Goal: Task Accomplishment & Management: Use online tool/utility

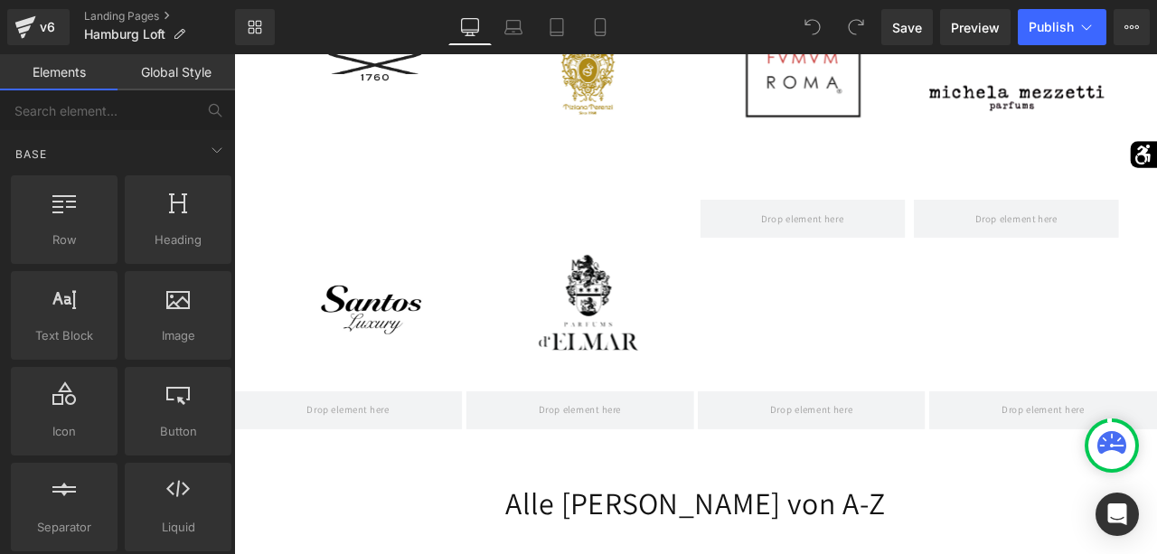
scroll to position [2435, 0]
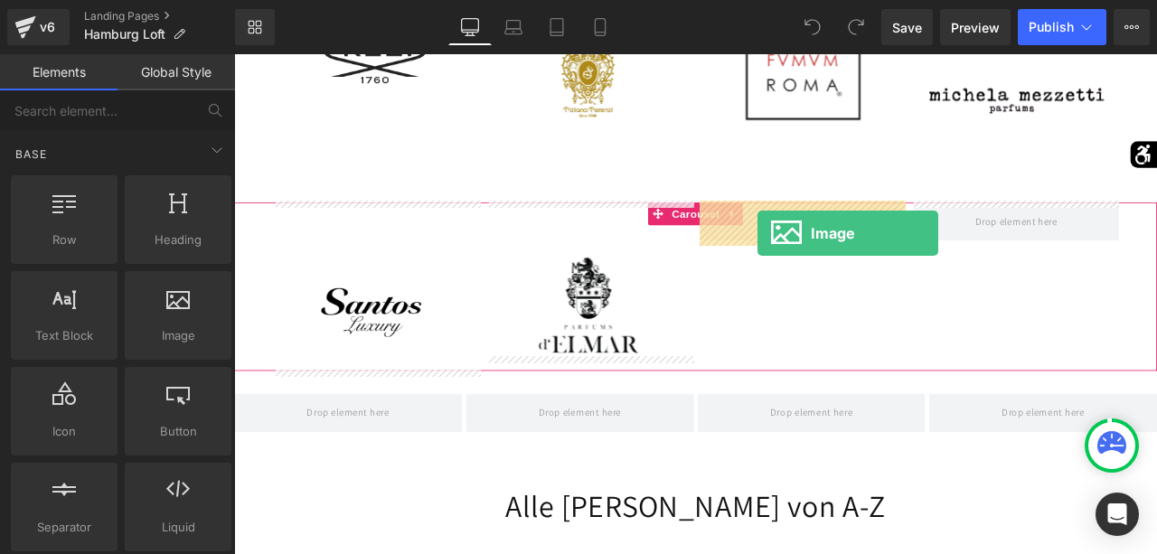
drag, startPoint x: 393, startPoint y: 375, endPoint x: 854, endPoint y: 267, distance: 473.5
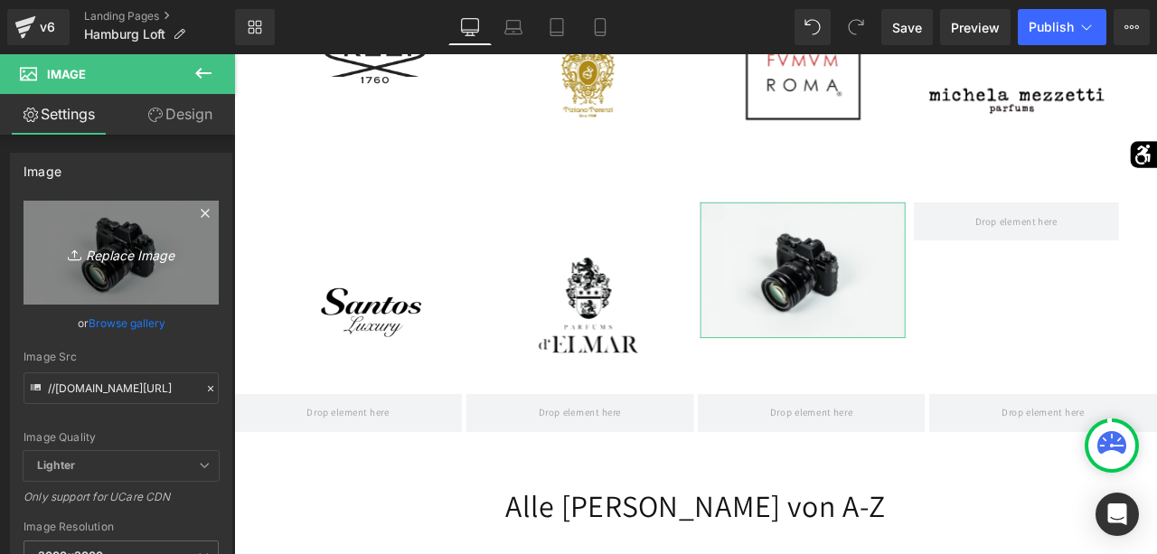
click at [165, 232] on link "Replace Image" at bounding box center [120, 253] width 195 height 104
type input "C:\fakepath\logo-themerchant-of-[GEOGRAPHIC_DATA]jpg"
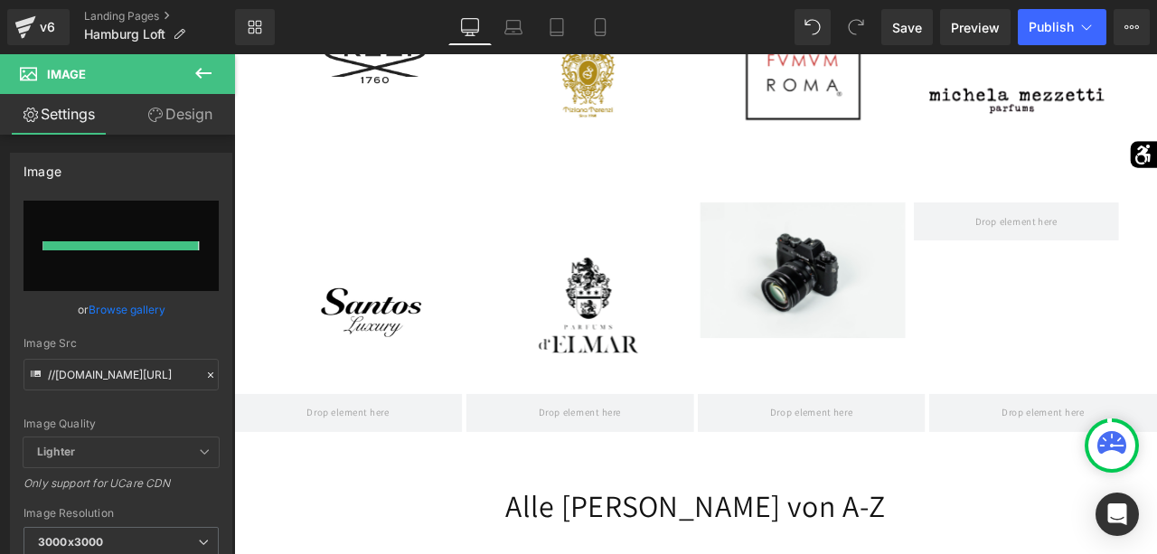
type input "[URL][DOMAIN_NAME]"
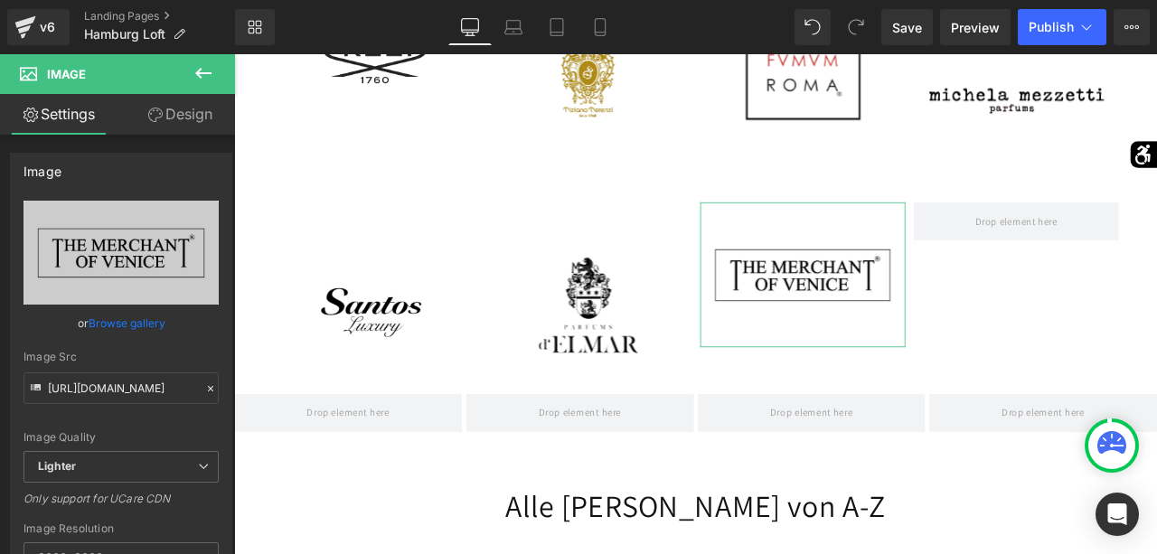
click at [159, 123] on link "Design" at bounding box center [179, 114] width 117 height 41
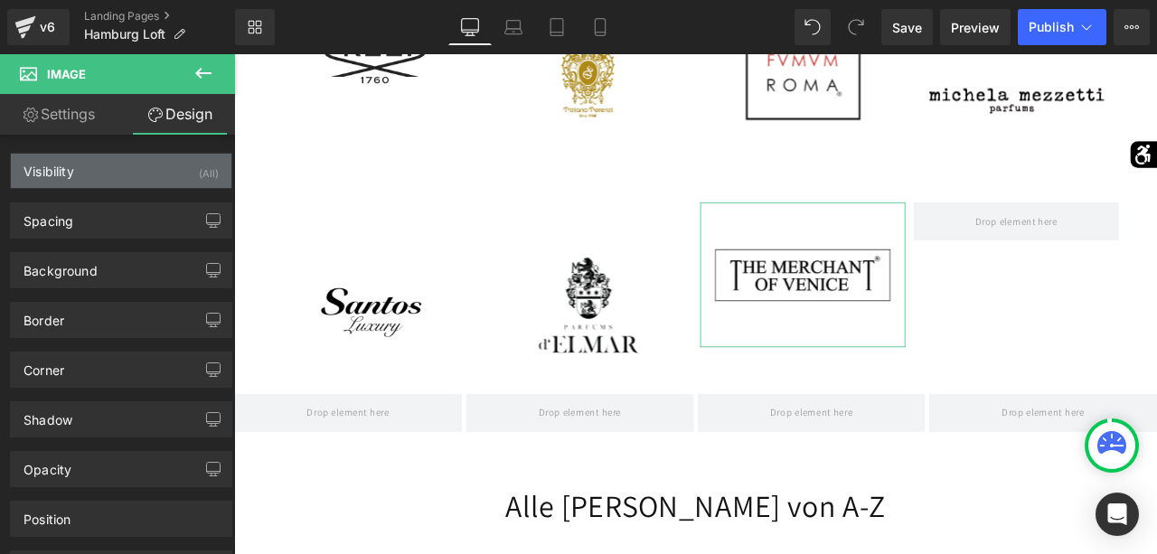
type input "0"
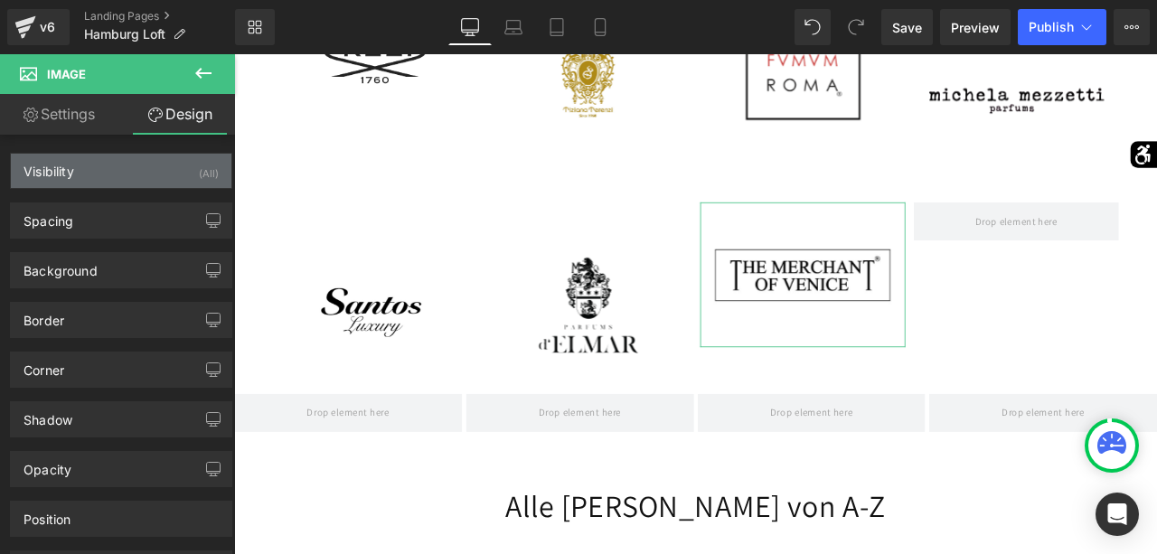
type input "0"
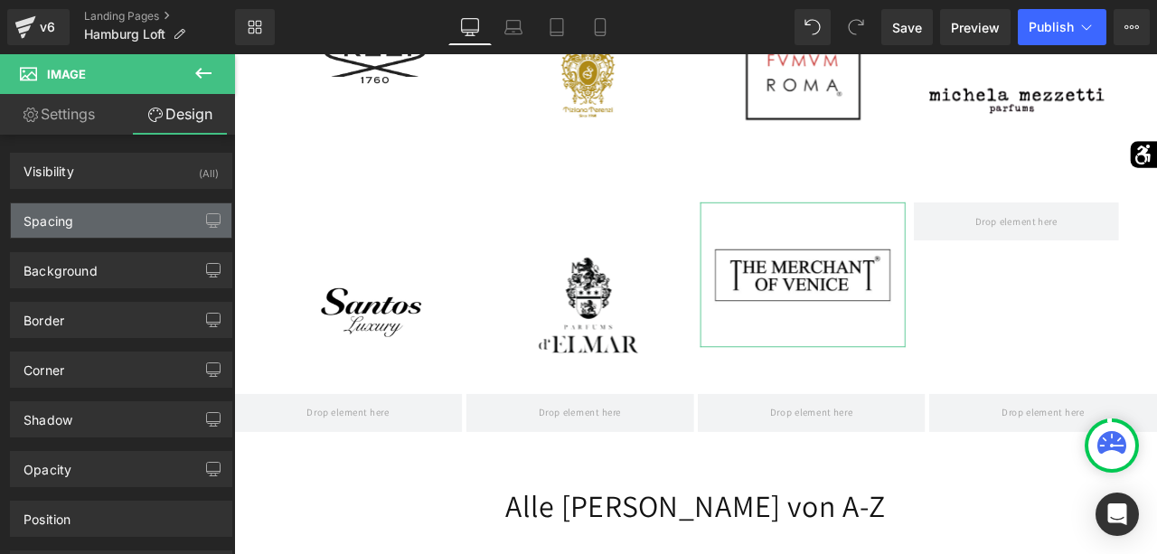
click at [136, 203] on div "Spacing" at bounding box center [121, 220] width 221 height 34
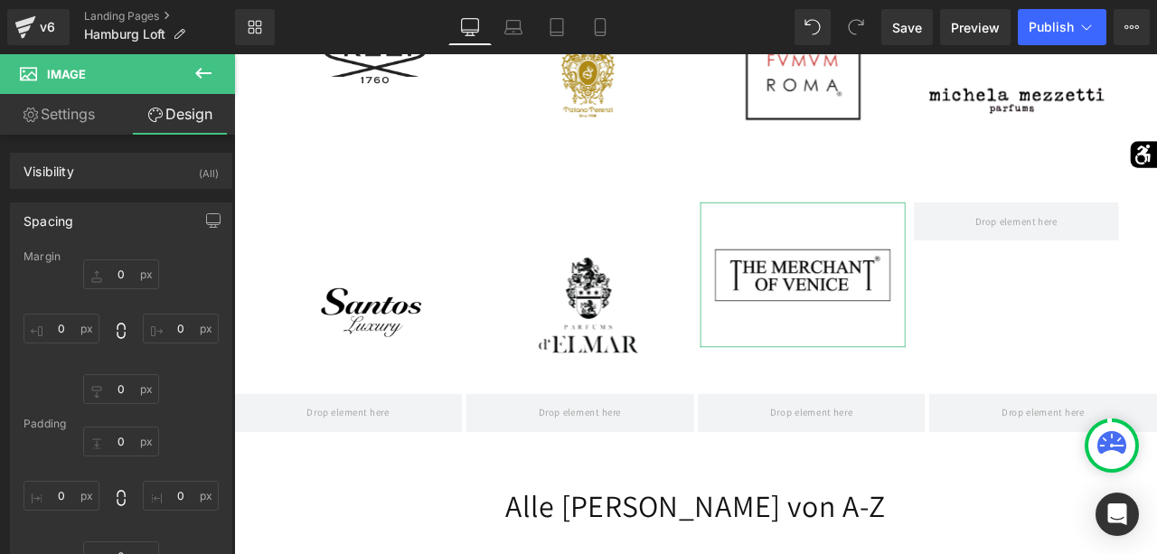
click at [114, 259] on div "Margin" at bounding box center [120, 256] width 195 height 13
click at [111, 275] on input "0" at bounding box center [121, 274] width 76 height 30
type input "40"
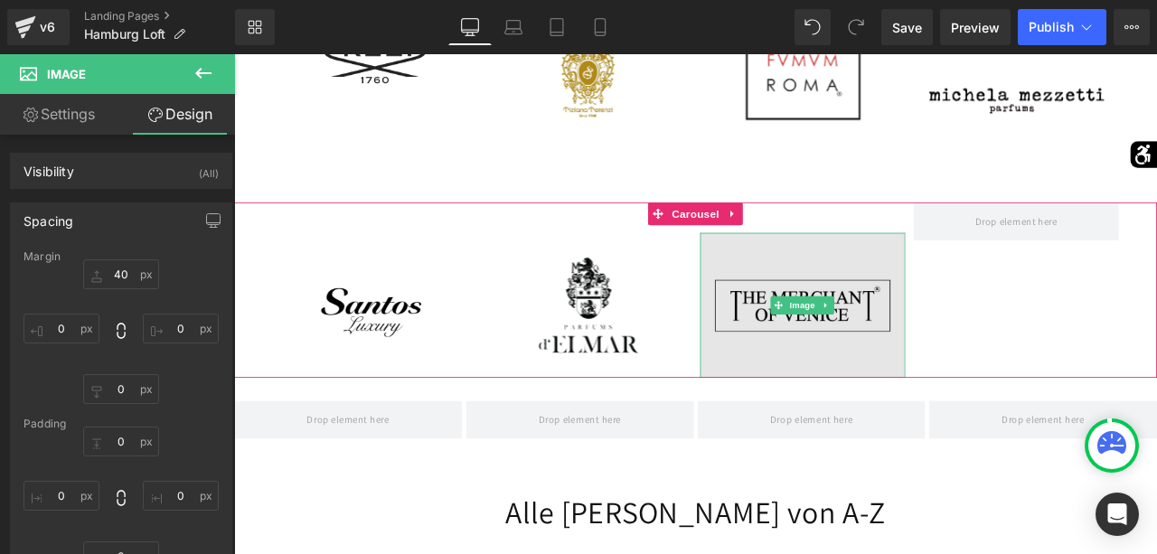
click at [901, 335] on img at bounding box center [907, 352] width 243 height 172
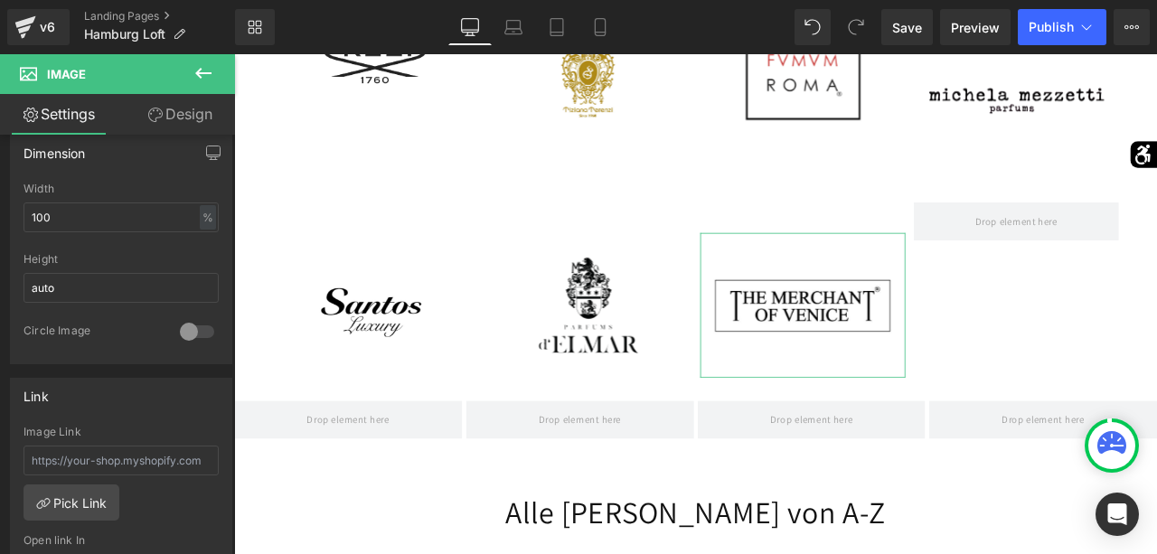
scroll to position [551, 0]
click at [85, 503] on link "Pick Link" at bounding box center [71, 502] width 96 height 36
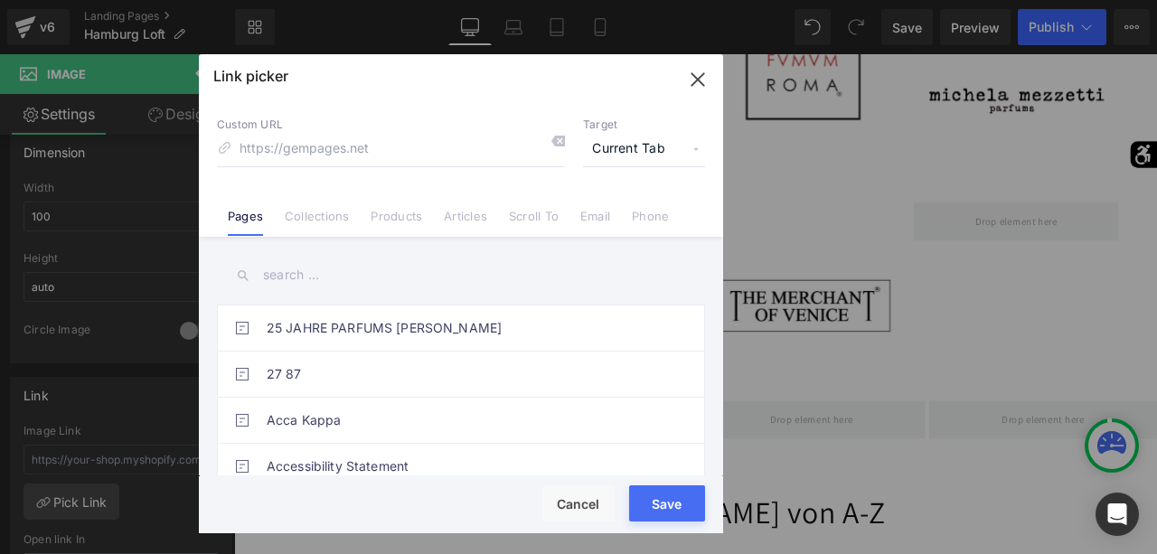
click at [311, 279] on input "text" at bounding box center [461, 275] width 488 height 41
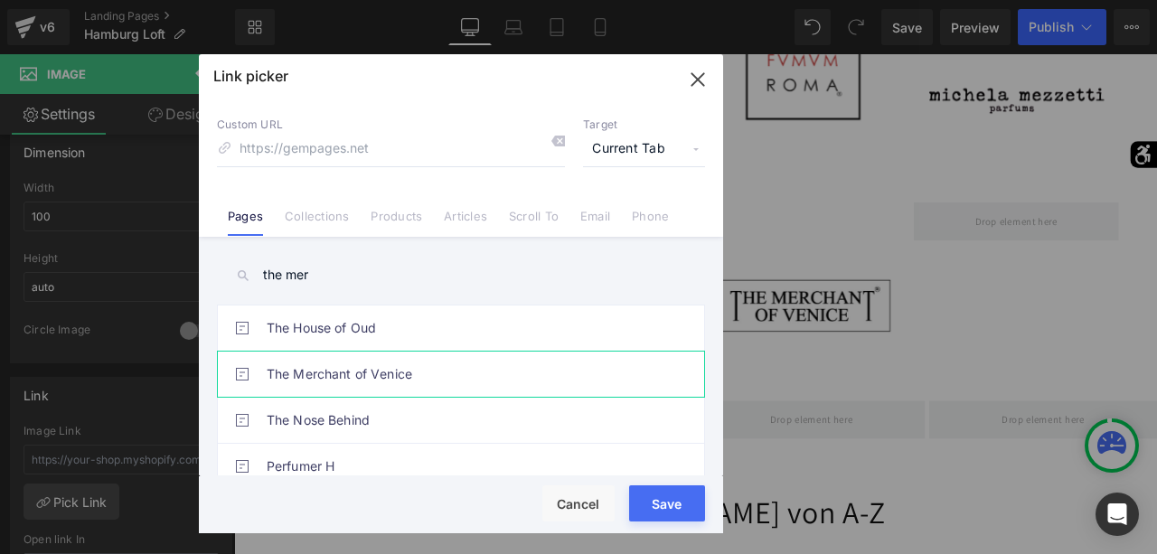
type input "the mer"
click at [360, 381] on link "The Merchant of Venice" at bounding box center [466, 374] width 398 height 45
type input "/pages/perfume-sucks"
click at [662, 503] on button "Save" at bounding box center [667, 503] width 76 height 36
type input "/pages/perfume-sucks"
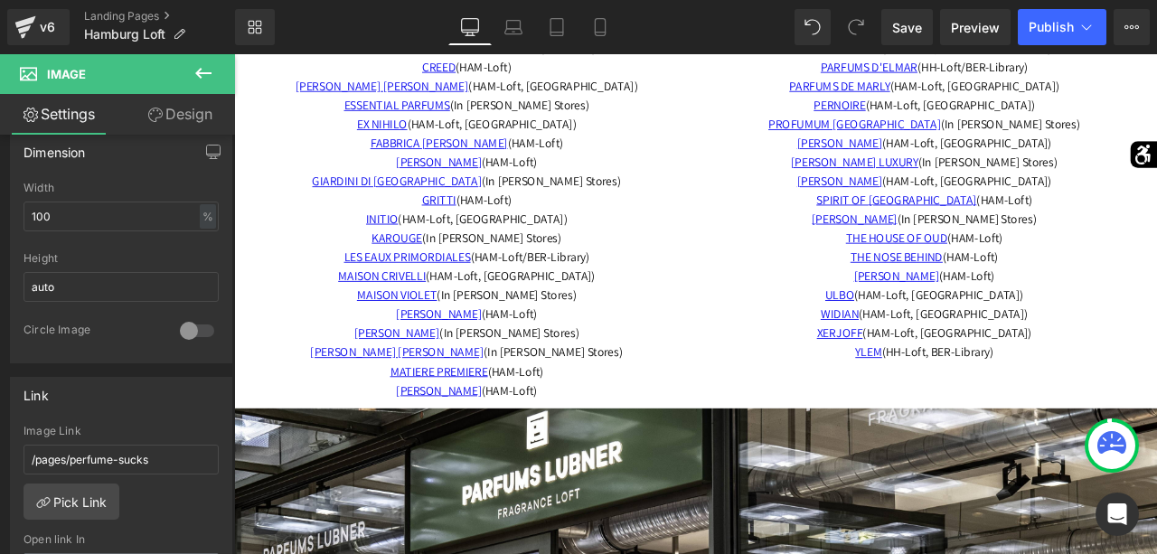
scroll to position [3293, 0]
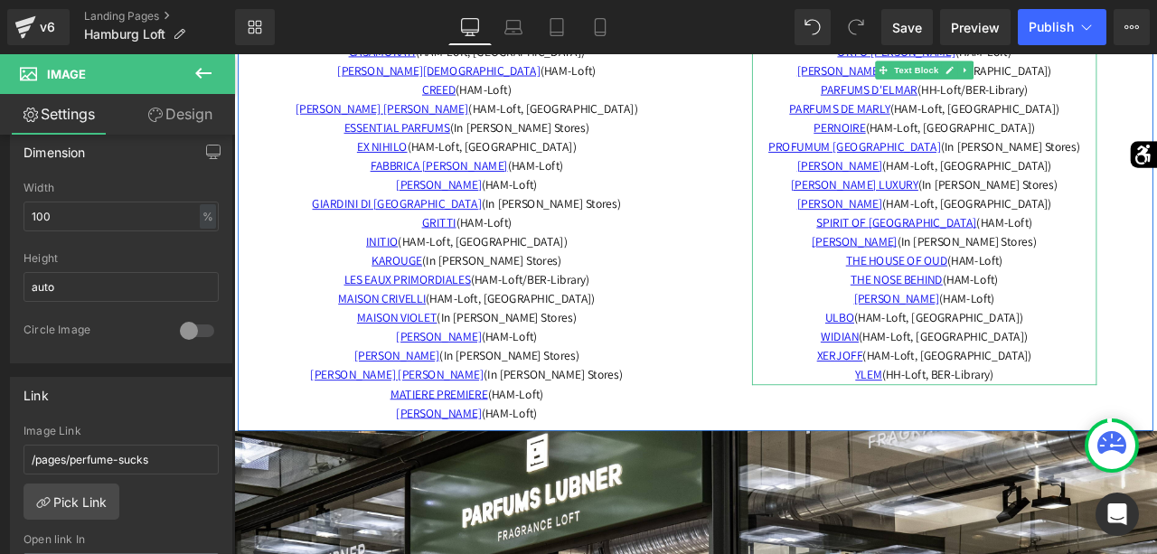
click at [1156, 301] on p "THE HOUSE OF OUD (HAM-Loft)" at bounding box center [1052, 299] width 409 height 23
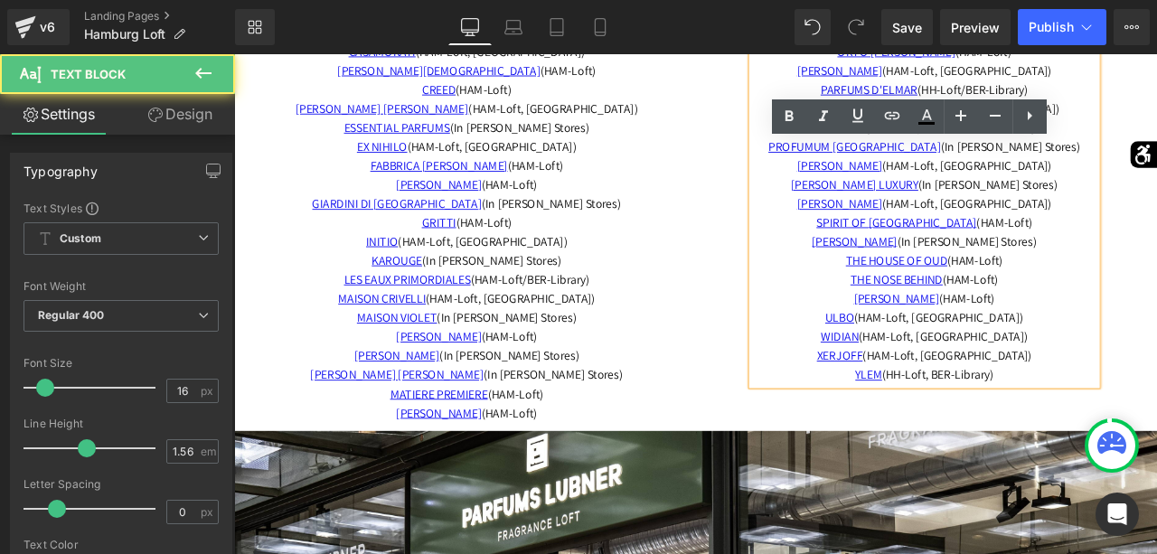
click at [1156, 299] on p "THE HOUSE OF OUD (HAM-Loft)" at bounding box center [1052, 299] width 409 height 23
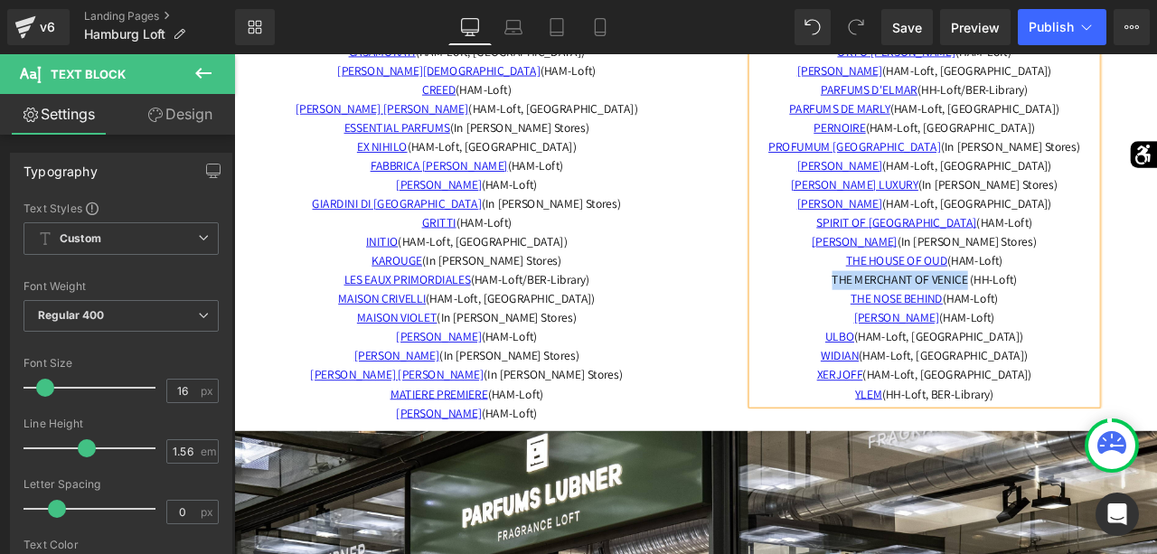
drag, startPoint x: 1116, startPoint y: 321, endPoint x: 926, endPoint y: 323, distance: 190.7
click at [943, 323] on span "THE MERCHANT OF VENICE (HH-Loft)" at bounding box center [1053, 321] width 220 height 19
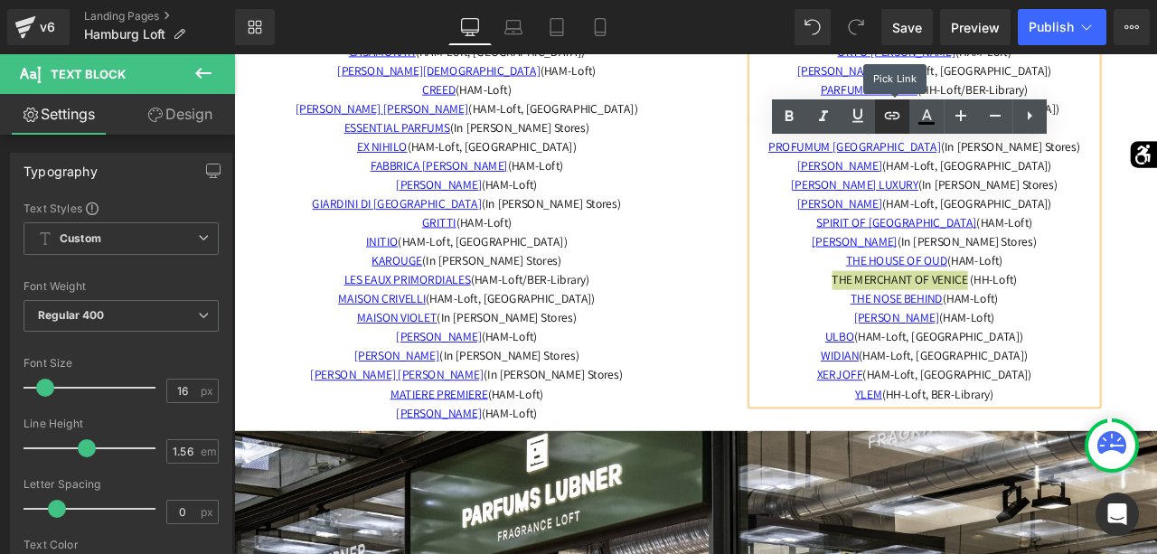
click at [883, 118] on icon at bounding box center [892, 116] width 22 height 22
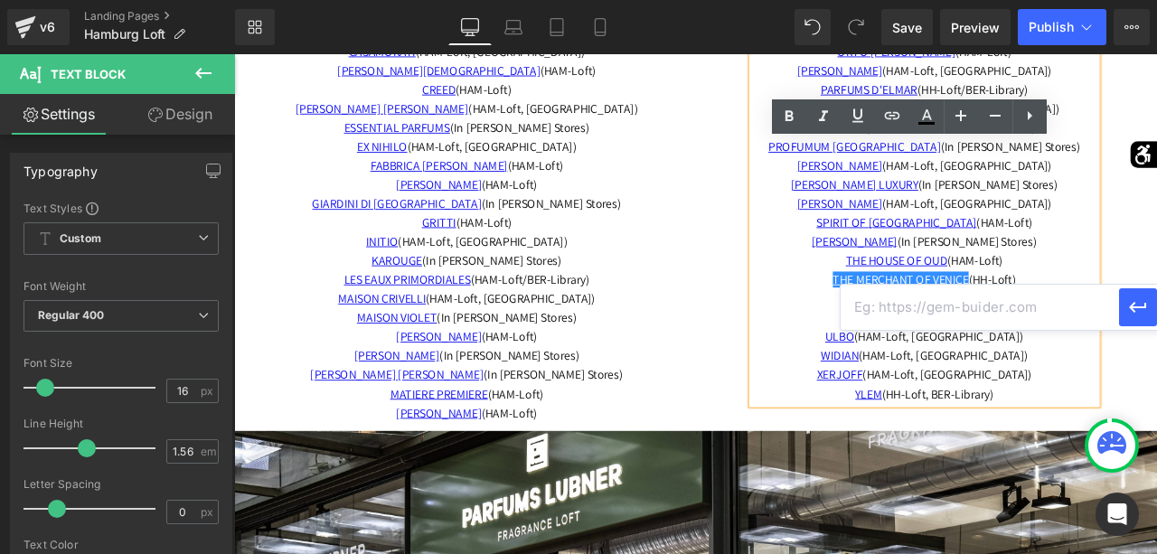
click at [1095, 315] on input "text" at bounding box center [980, 307] width 278 height 45
click at [1125, 309] on button "button" at bounding box center [1138, 307] width 38 height 38
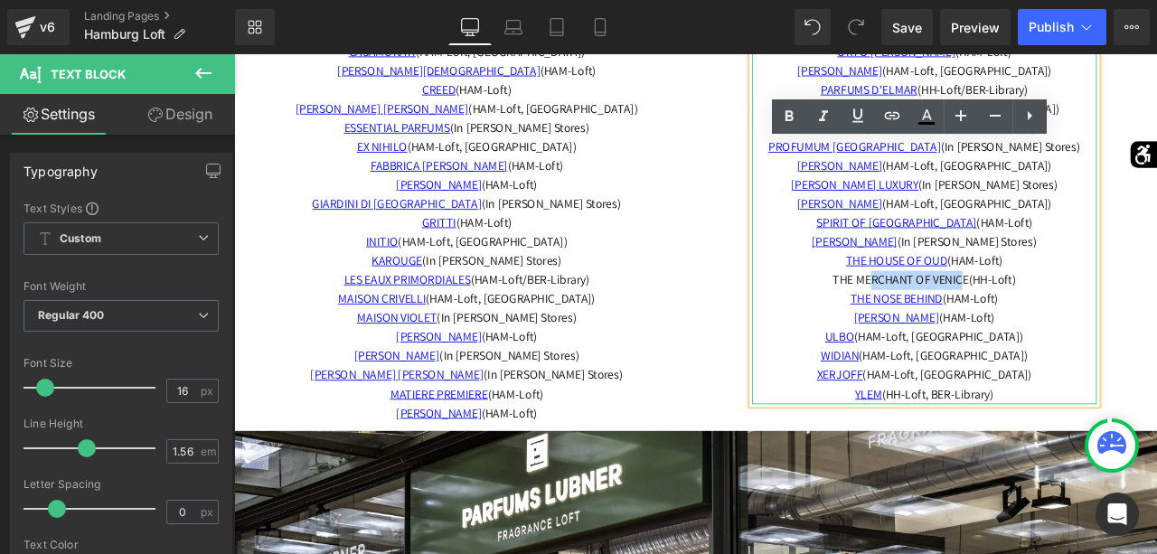
drag, startPoint x: 1113, startPoint y: 316, endPoint x: 976, endPoint y: 325, distance: 136.8
click at [976, 325] on span "THE MERCHANT OF VENICE (HH-Loft)" at bounding box center [1052, 321] width 217 height 19
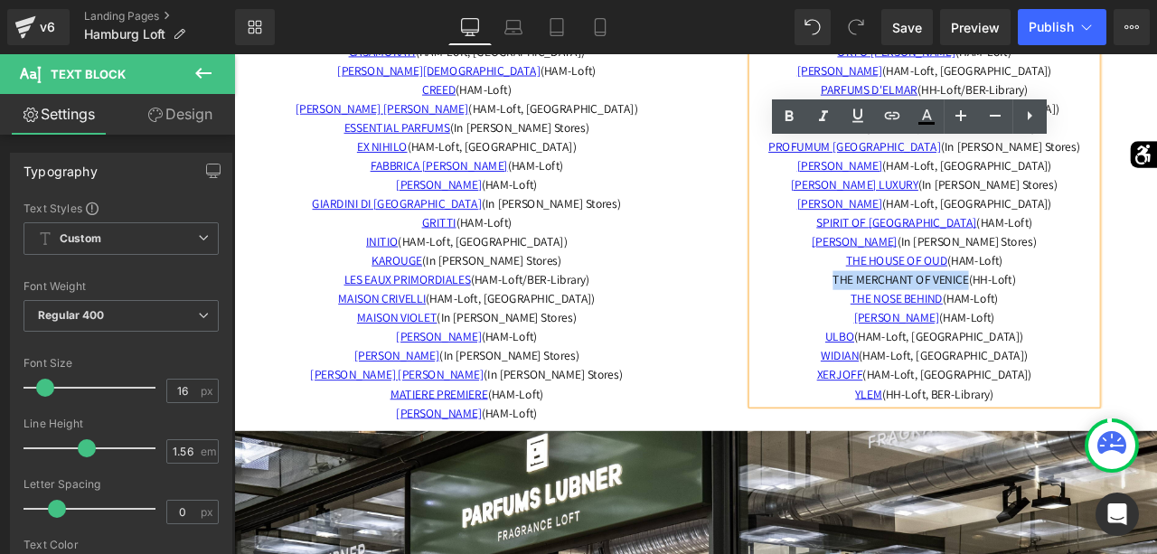
drag, startPoint x: 924, startPoint y: 317, endPoint x: 1117, endPoint y: 321, distance: 193.4
click at [1117, 321] on span "THE MERCHANT OF VENICE (HH-Loft)" at bounding box center [1052, 321] width 217 height 19
click at [908, 113] on link at bounding box center [892, 116] width 34 height 34
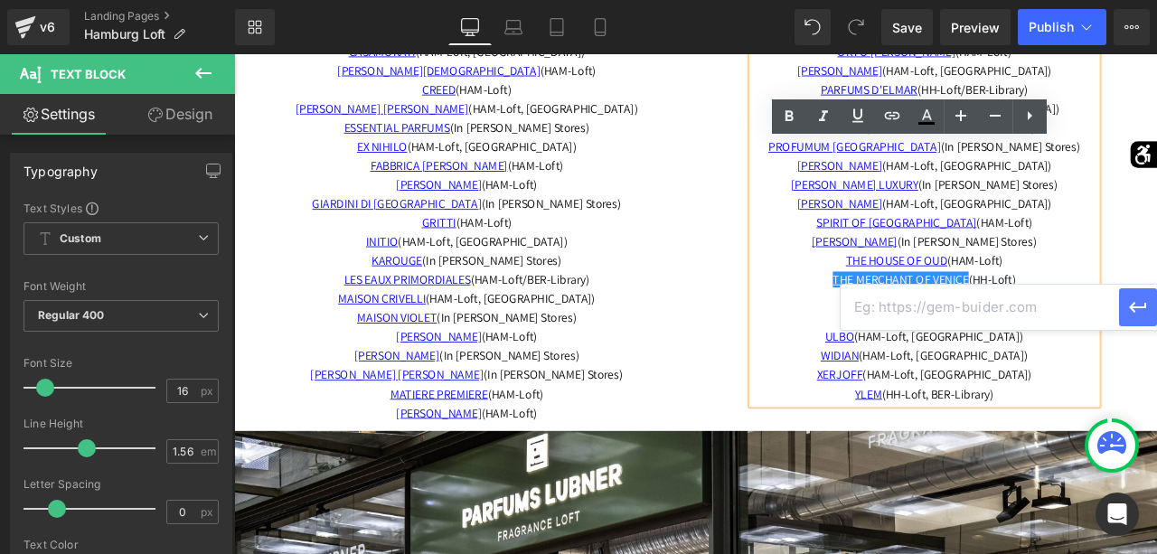
click at [1156, 301] on button "button" at bounding box center [1138, 307] width 38 height 38
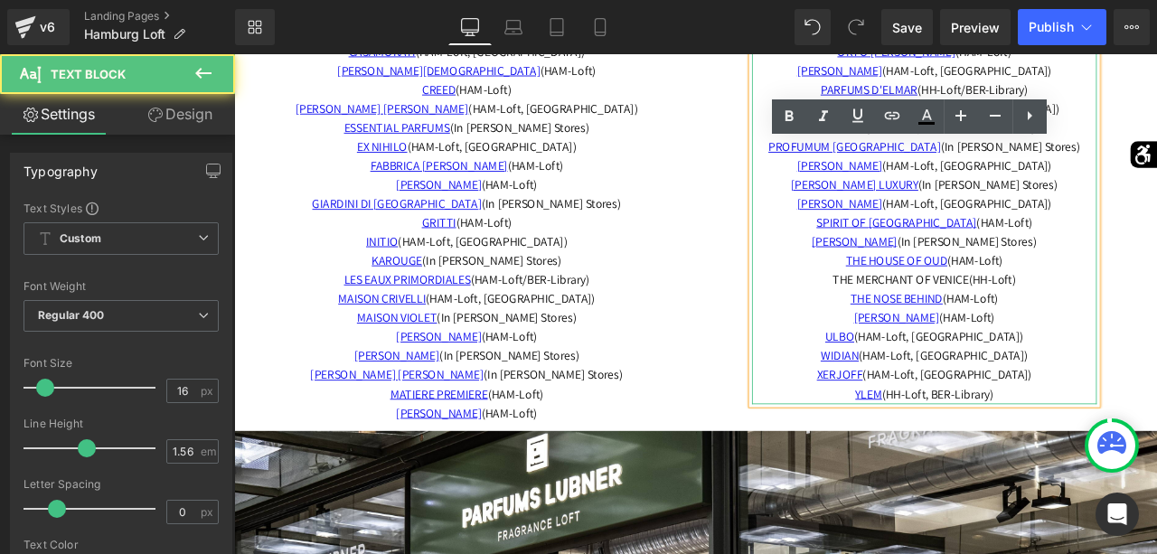
click at [1156, 301] on p "THE HOUSE OF OUD (HAM-Loft)" at bounding box center [1052, 299] width 409 height 23
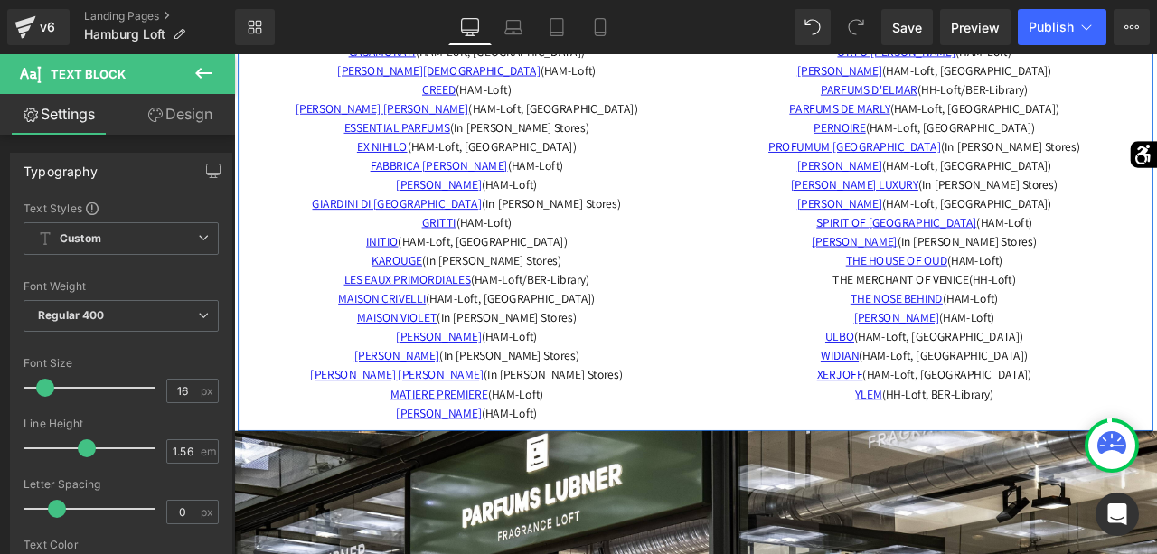
click at [261, 161] on div "27 87 ([PERSON_NAME] Stores) ADAMO (HAM-Loft, BER-Library) ANFAS (HAM-Loft) BLN…" at bounding box center [510, 187] width 542 height 609
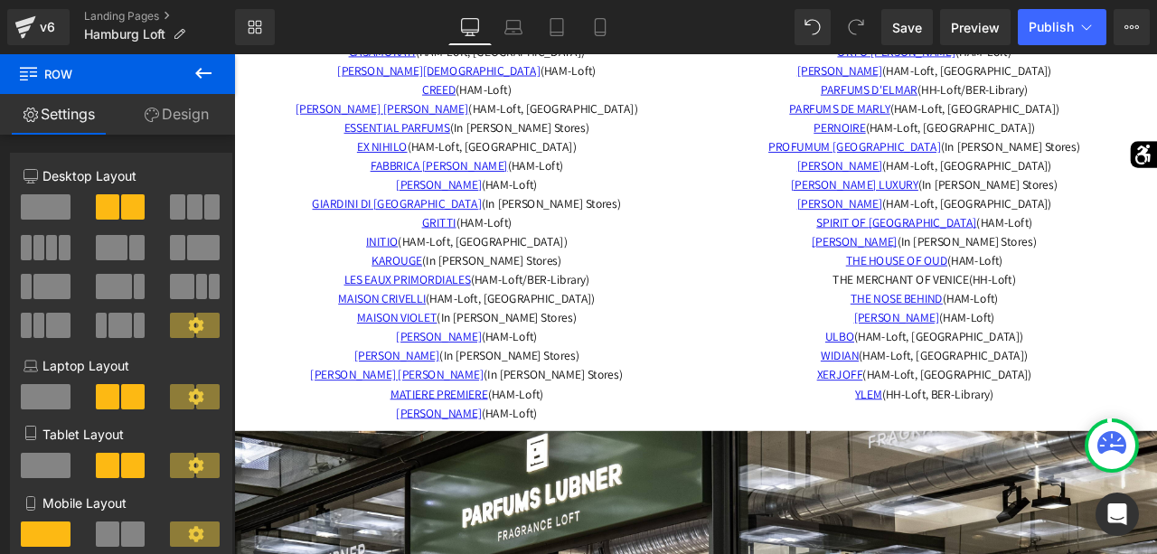
click at [213, 74] on icon at bounding box center [204, 73] width 22 height 22
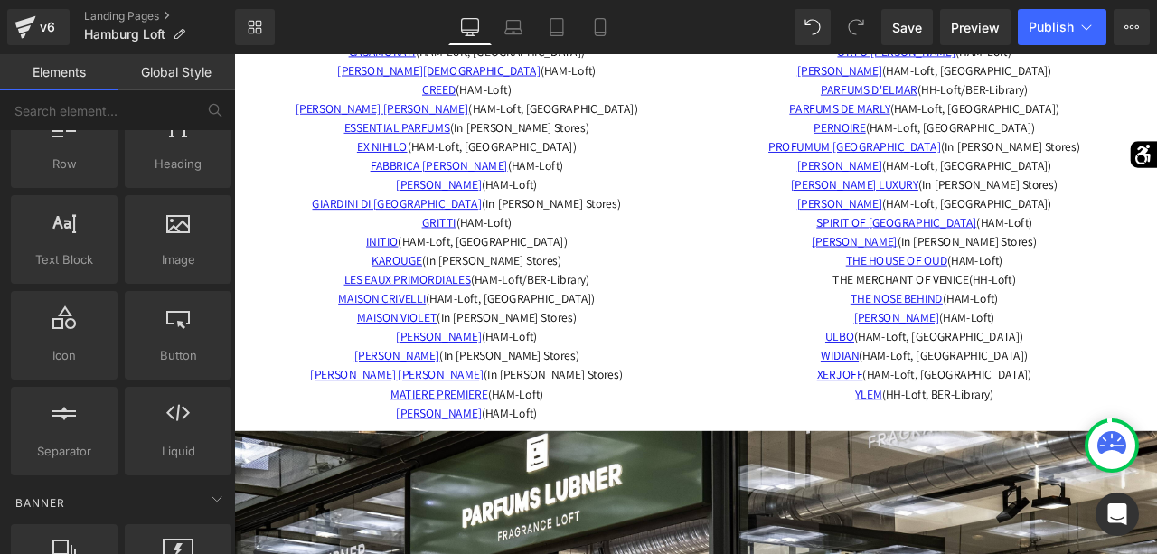
scroll to position [0, 0]
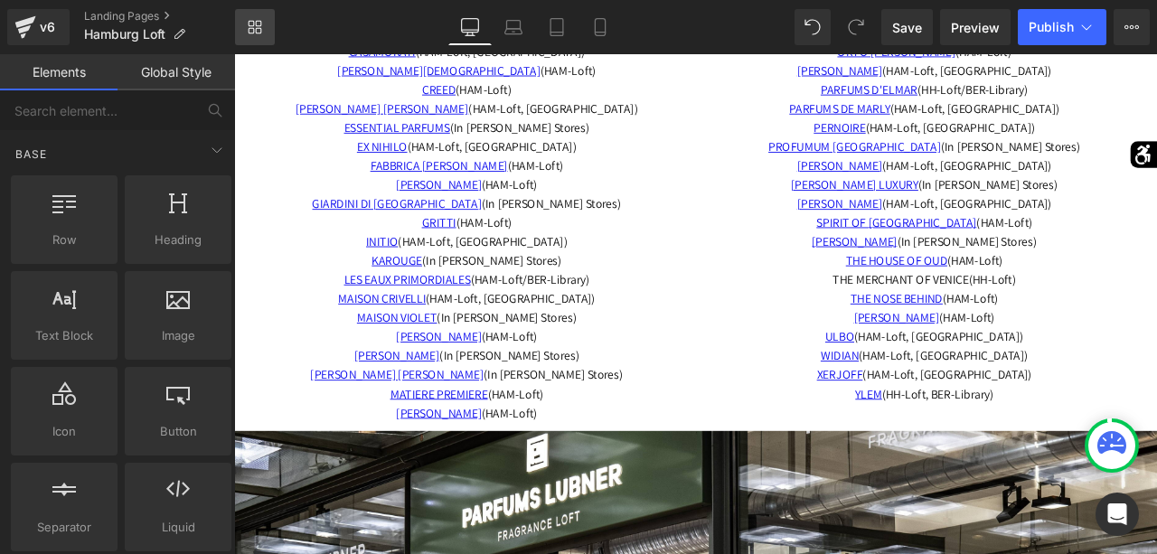
click at [259, 31] on icon at bounding box center [255, 27] width 14 height 14
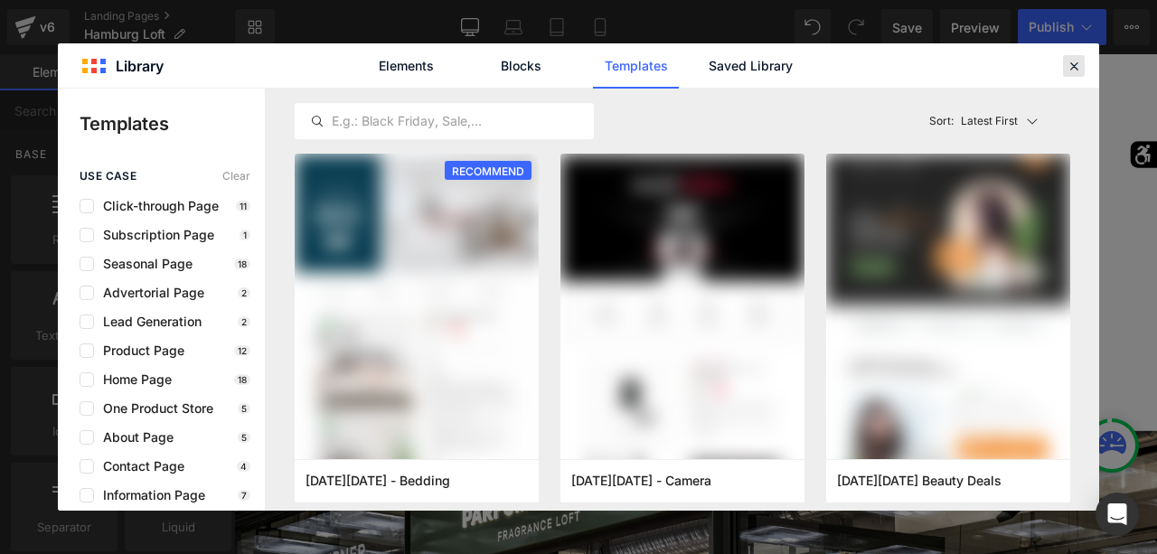
click at [1071, 71] on icon at bounding box center [1074, 66] width 16 height 16
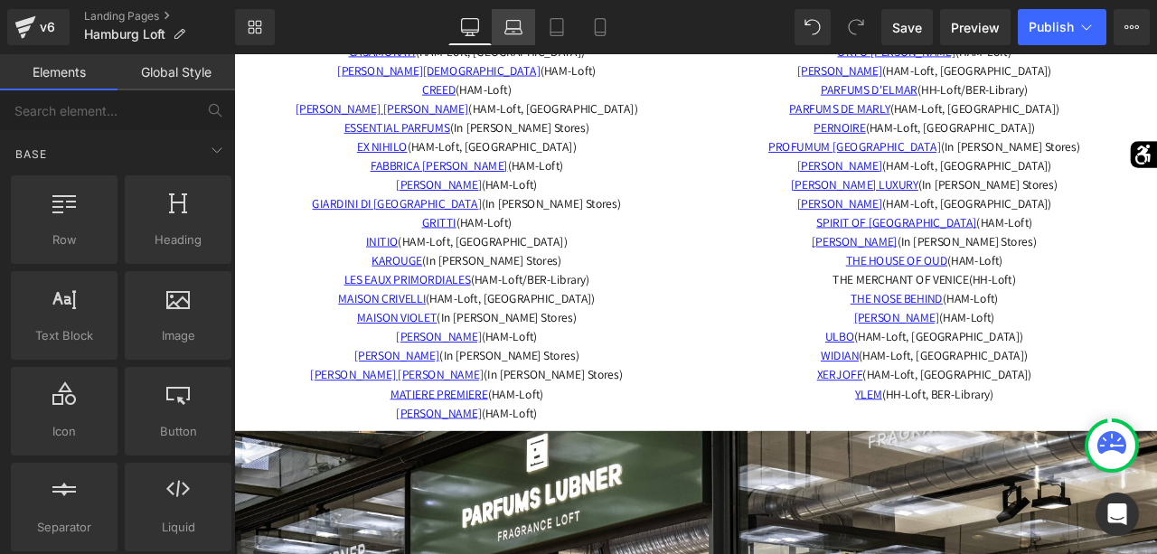
click at [519, 30] on icon at bounding box center [513, 27] width 18 height 18
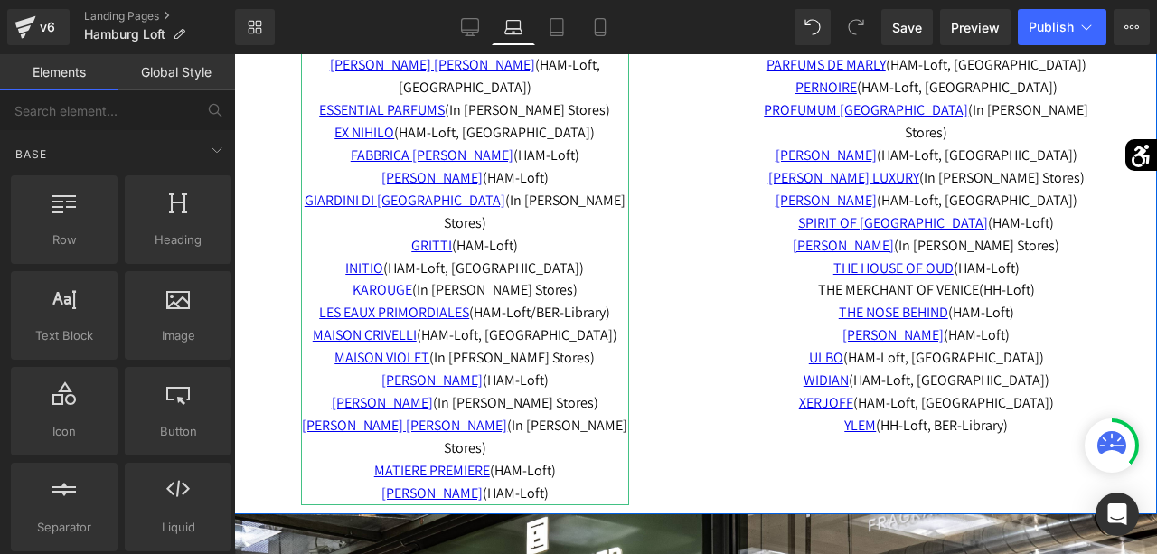
scroll to position [3576, 0]
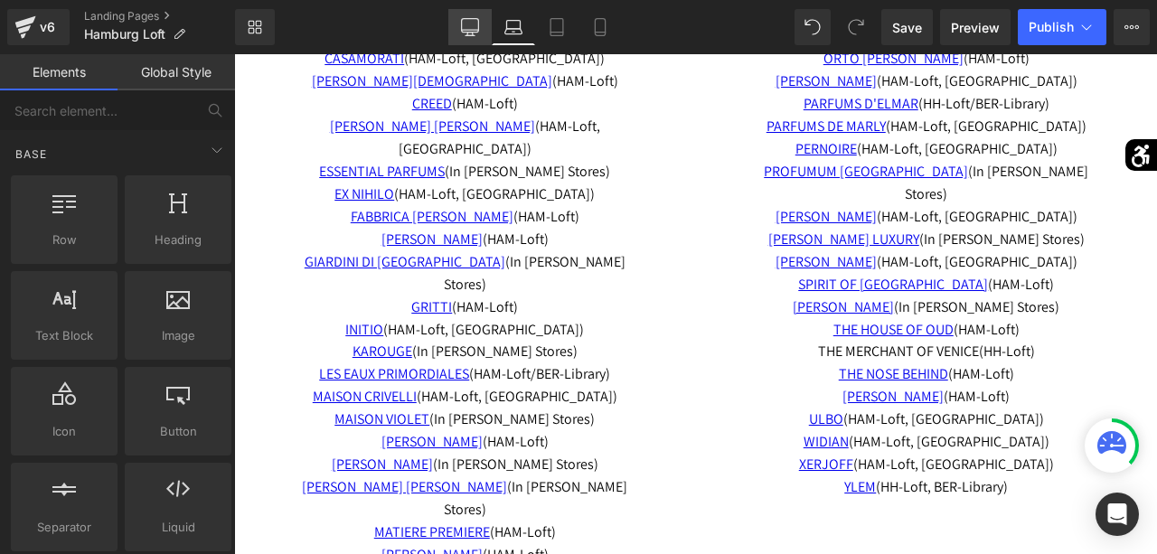
click at [475, 30] on icon at bounding box center [469, 30] width 17 height 0
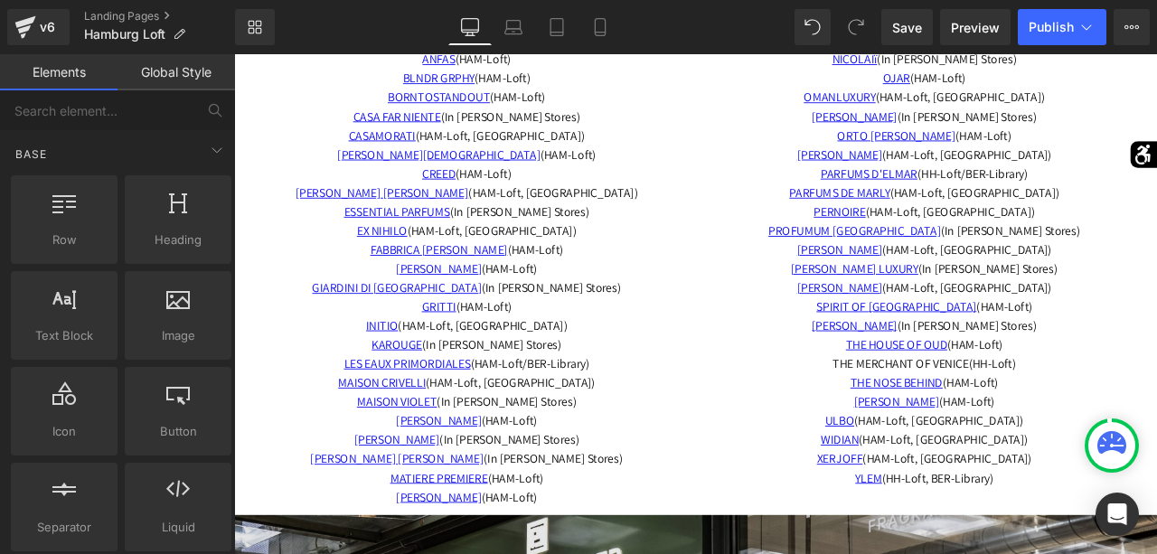
scroll to position [3198, 0]
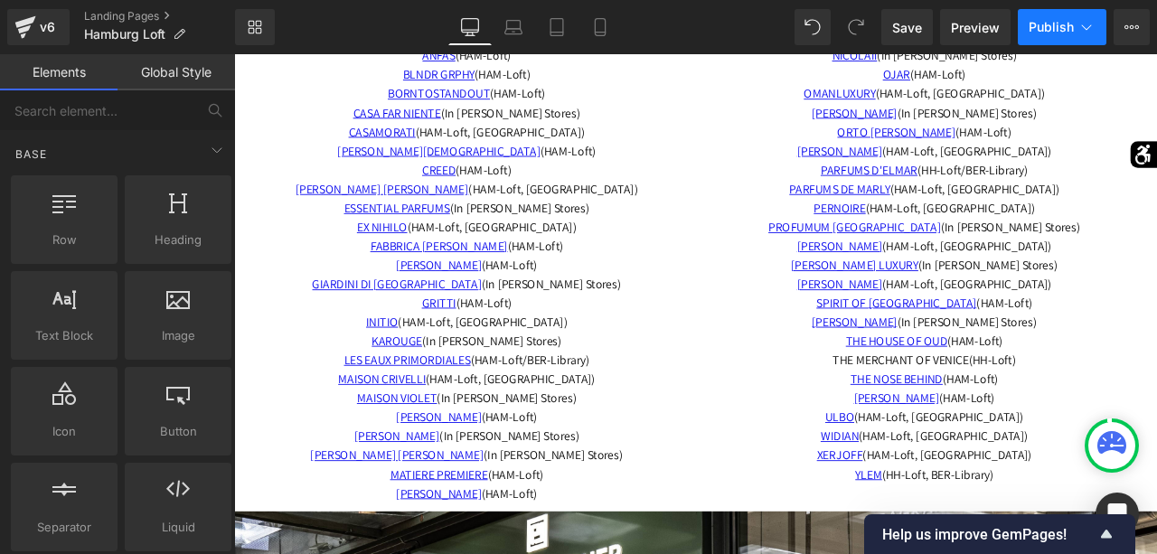
click at [1033, 22] on span "Publish" at bounding box center [1051, 27] width 45 height 14
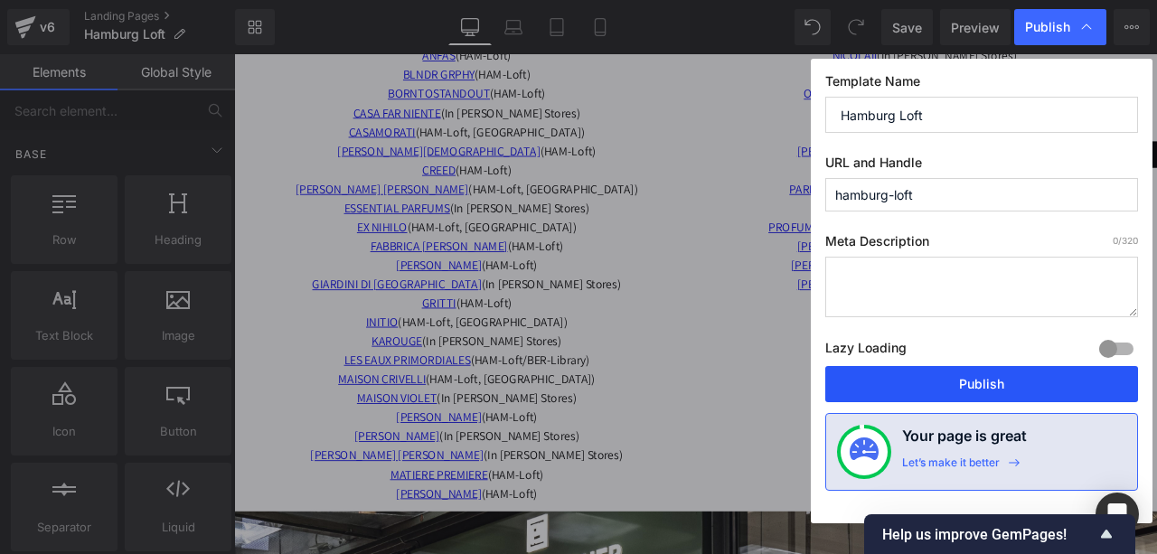
click at [982, 381] on button "Publish" at bounding box center [981, 384] width 313 height 36
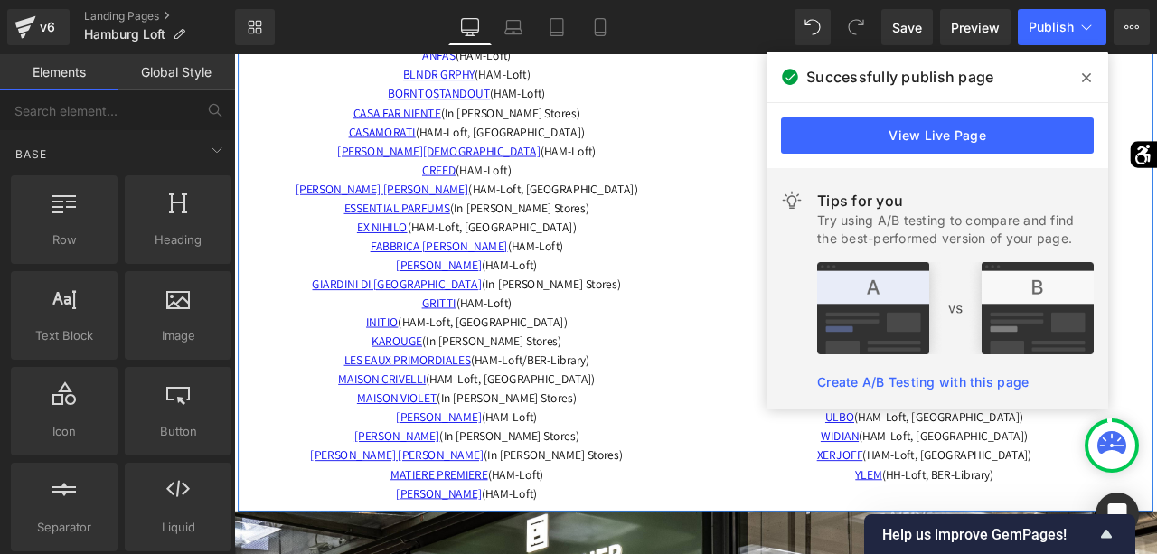
click at [803, 230] on div "MONTALE (HAM-Loft) NASOMATTO (HAM-Loft) NICOLAIï (In [PERSON_NAME] Stores) OJAR…" at bounding box center [1052, 281] width 542 height 609
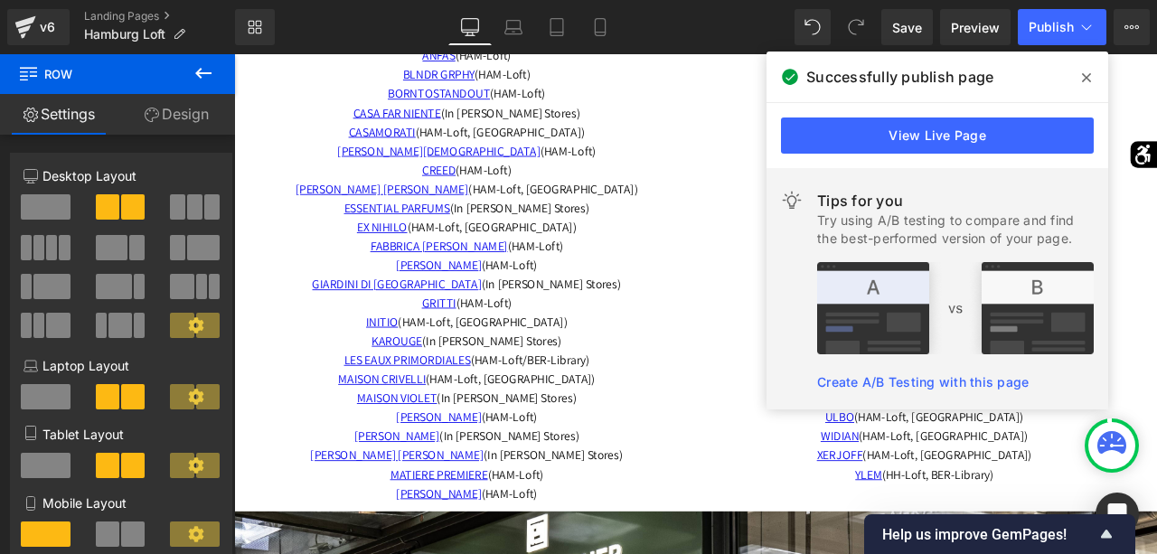
click at [1083, 79] on icon at bounding box center [1086, 77] width 9 height 14
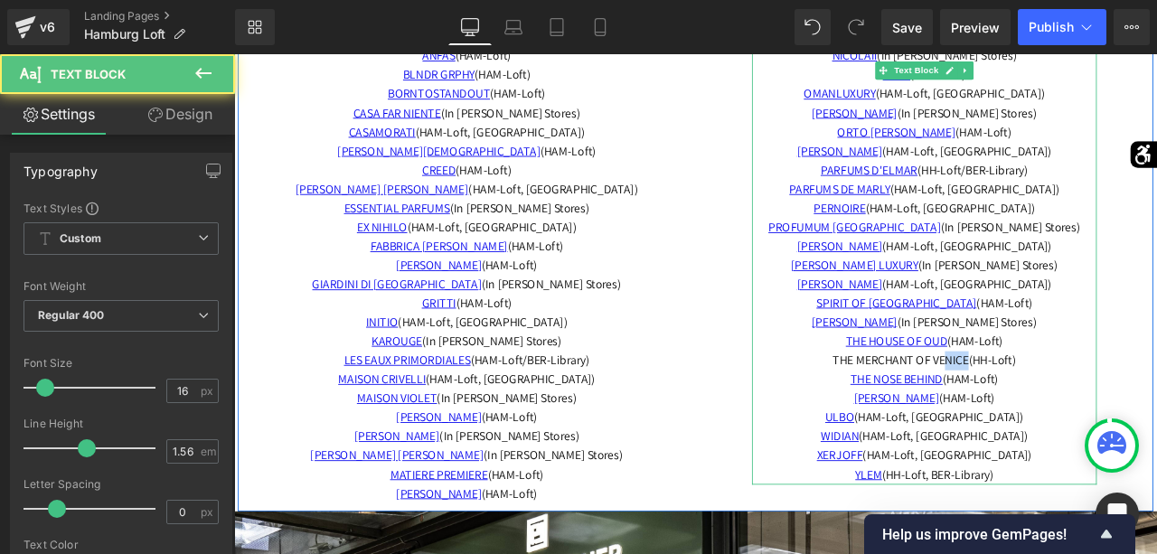
drag, startPoint x: 1114, startPoint y: 409, endPoint x: 1088, endPoint y: 411, distance: 26.3
click at [1088, 411] on span "THE MERCHANT OF VENICE (HH-Loft)" at bounding box center [1052, 416] width 217 height 19
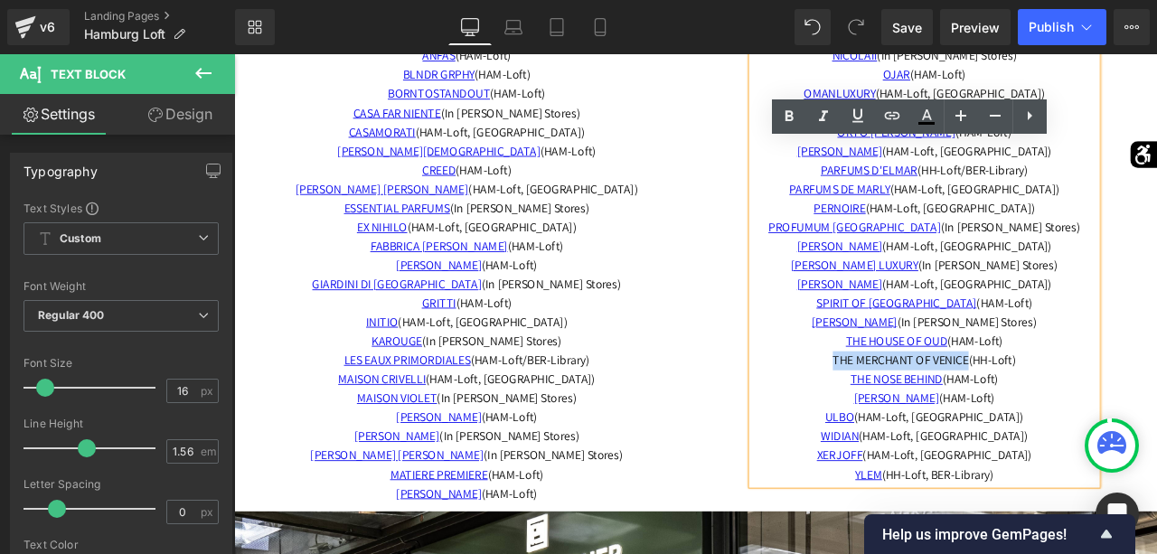
drag, startPoint x: 925, startPoint y: 413, endPoint x: 1116, endPoint y: 414, distance: 191.6
click at [1116, 414] on span "THE MERCHANT OF VENICE (HH-Loft)" at bounding box center [1052, 416] width 217 height 19
click at [894, 112] on icon at bounding box center [892, 115] width 15 height 7
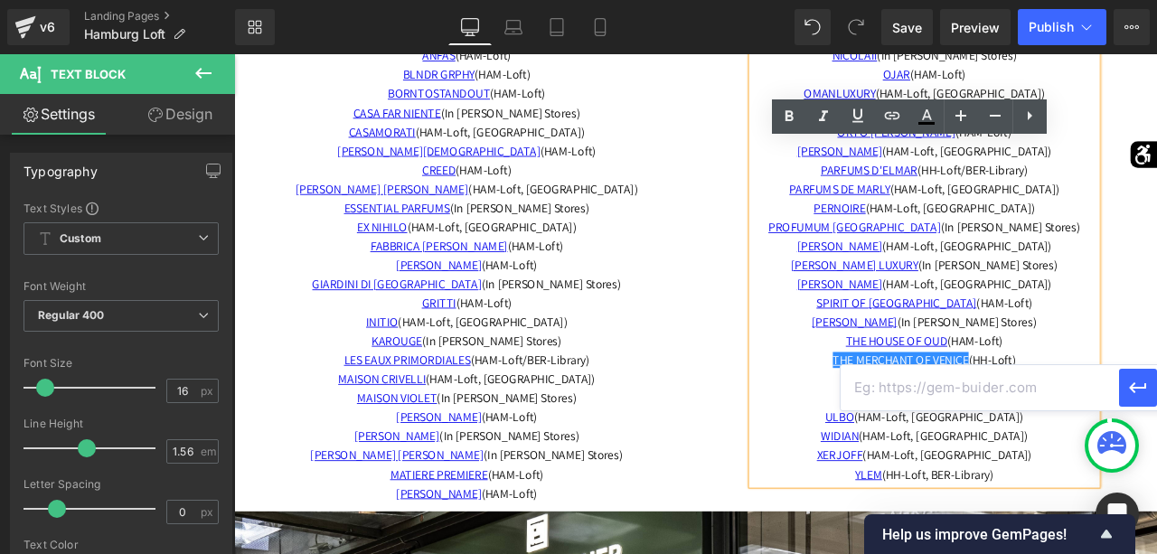
click at [947, 389] on input "text" at bounding box center [980, 387] width 278 height 45
paste input "[URL][DOMAIN_NAME]"
type input "[URL][DOMAIN_NAME]"
click at [1134, 399] on button "button" at bounding box center [1138, 388] width 38 height 38
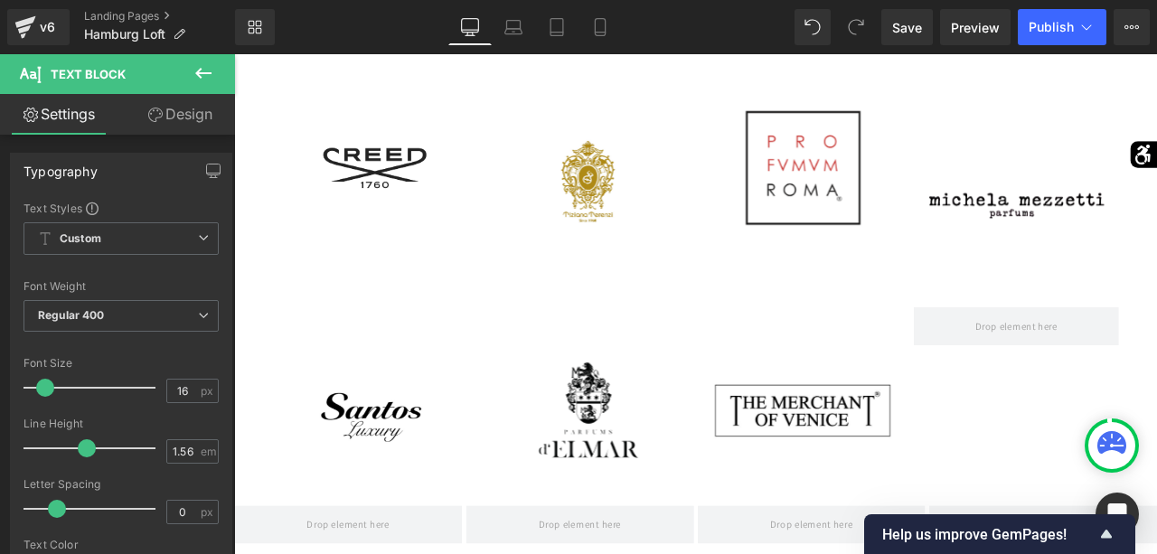
scroll to position [2299, 0]
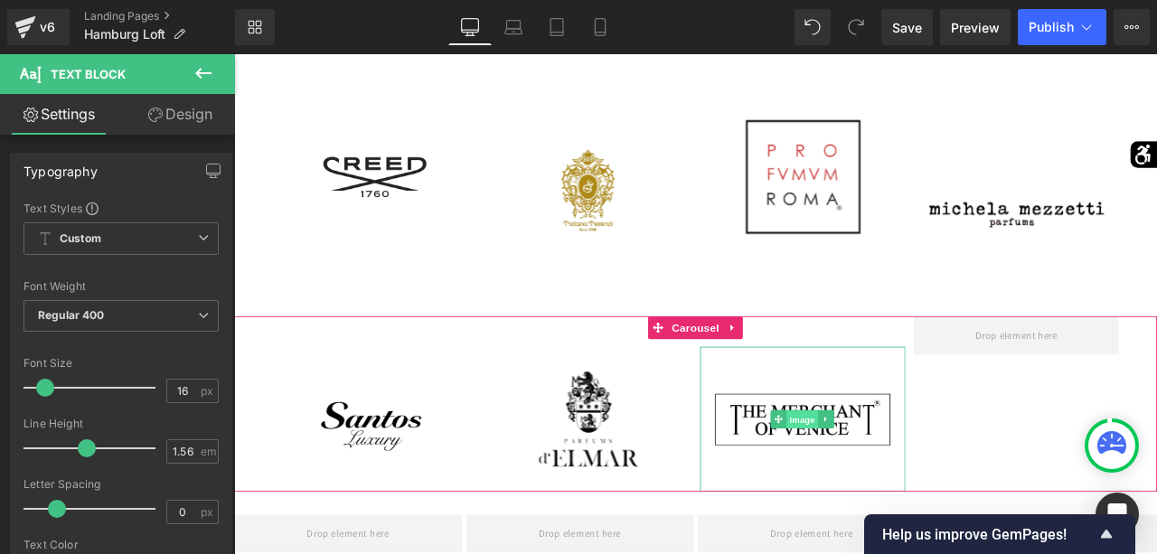
click at [896, 483] on span "Image" at bounding box center [907, 488] width 38 height 22
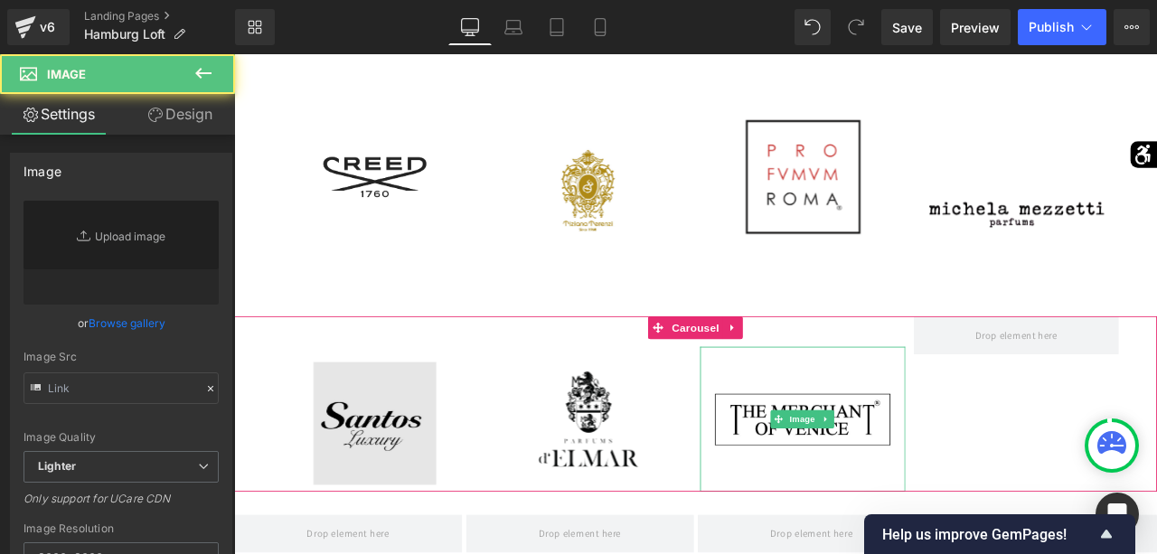
type input "[URL][DOMAIN_NAME]"
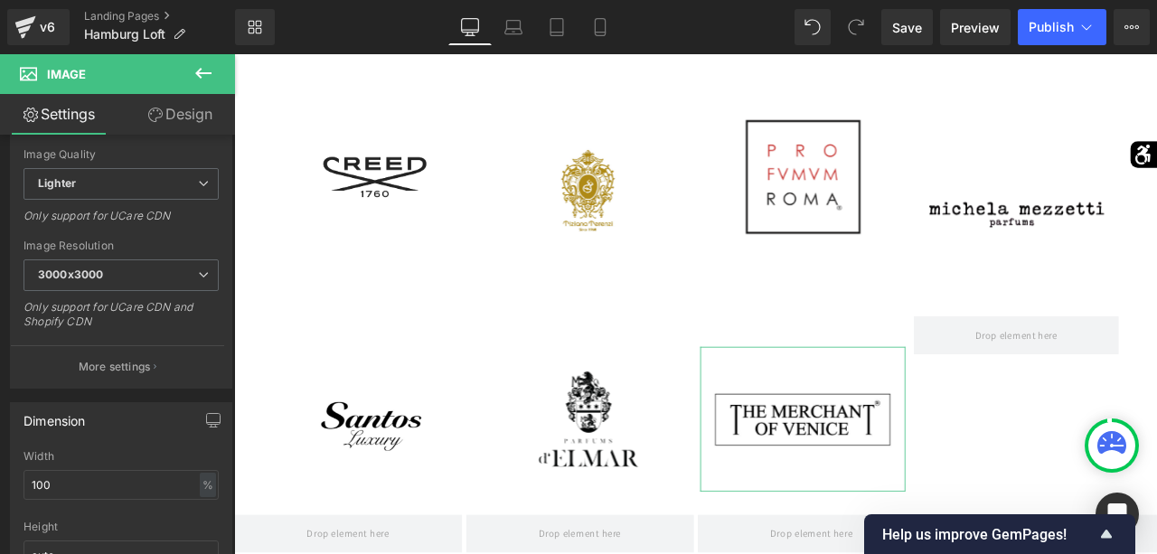
scroll to position [501, 0]
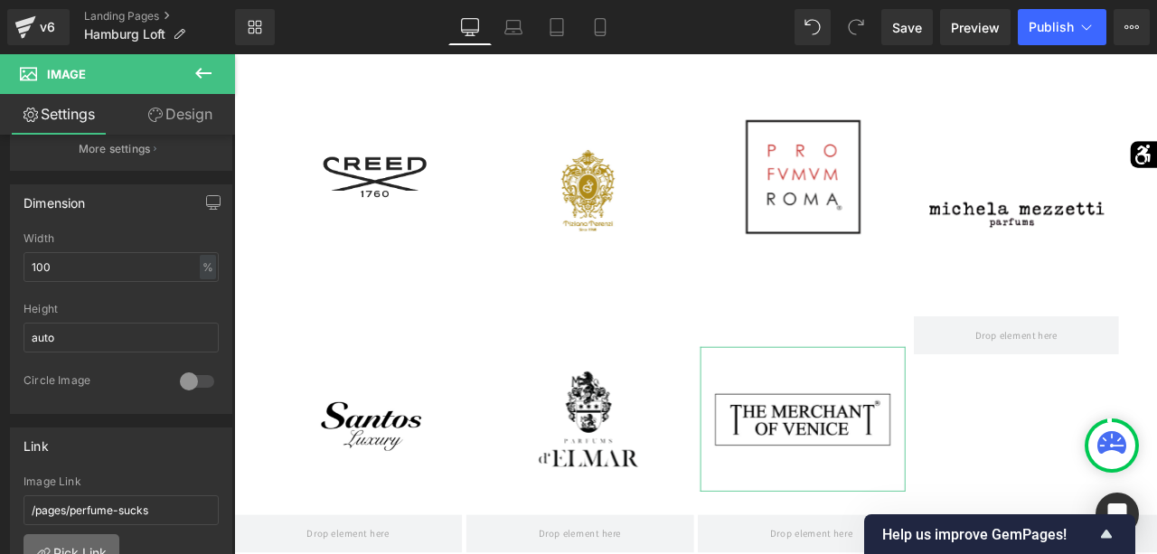
click at [86, 534] on link "Pick Link" at bounding box center [71, 552] width 96 height 36
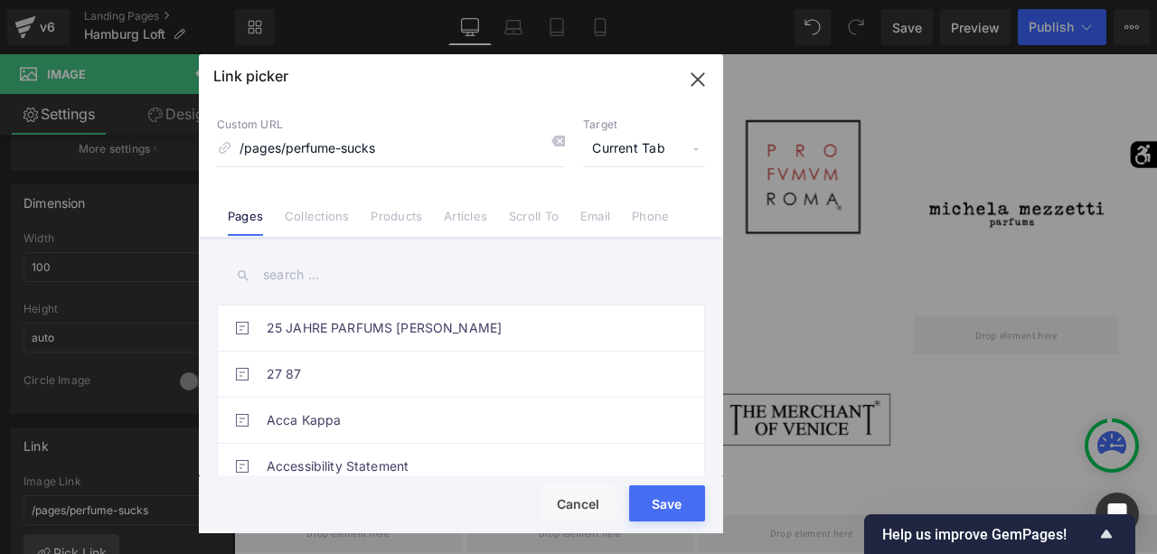
click at [405, 263] on input "text" at bounding box center [461, 275] width 488 height 41
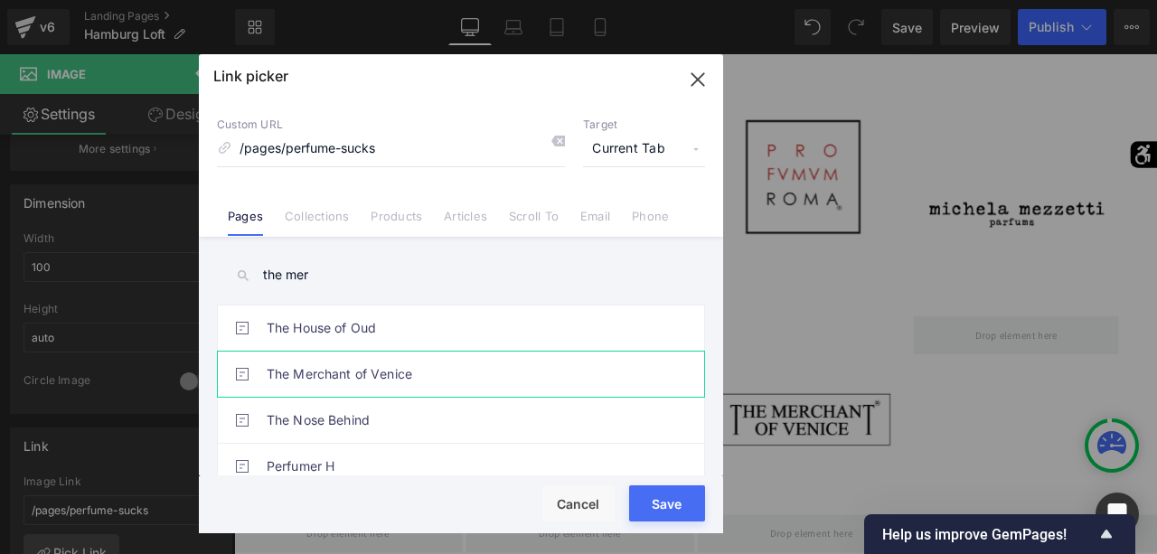
type input "the mer"
click at [349, 362] on link "The Merchant of Venice" at bounding box center [466, 374] width 398 height 45
type input "/pages/the-merchant-of-[GEOGRAPHIC_DATA]"
click at [651, 496] on button "Save" at bounding box center [667, 503] width 76 height 36
type input "/pages/the-merchant-of-[GEOGRAPHIC_DATA]"
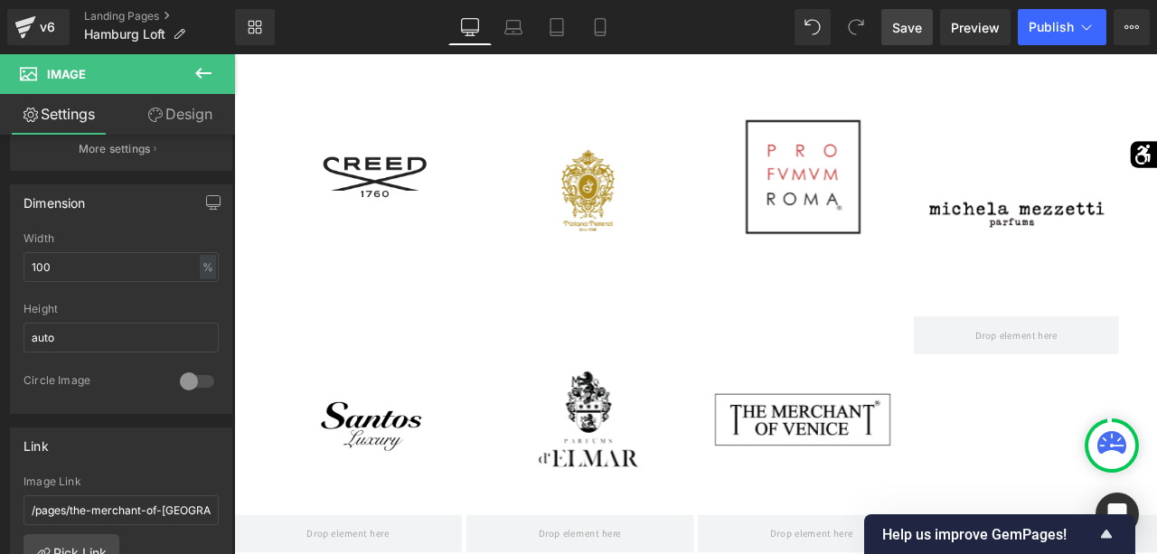
click at [900, 38] on link "Save" at bounding box center [907, 27] width 52 height 36
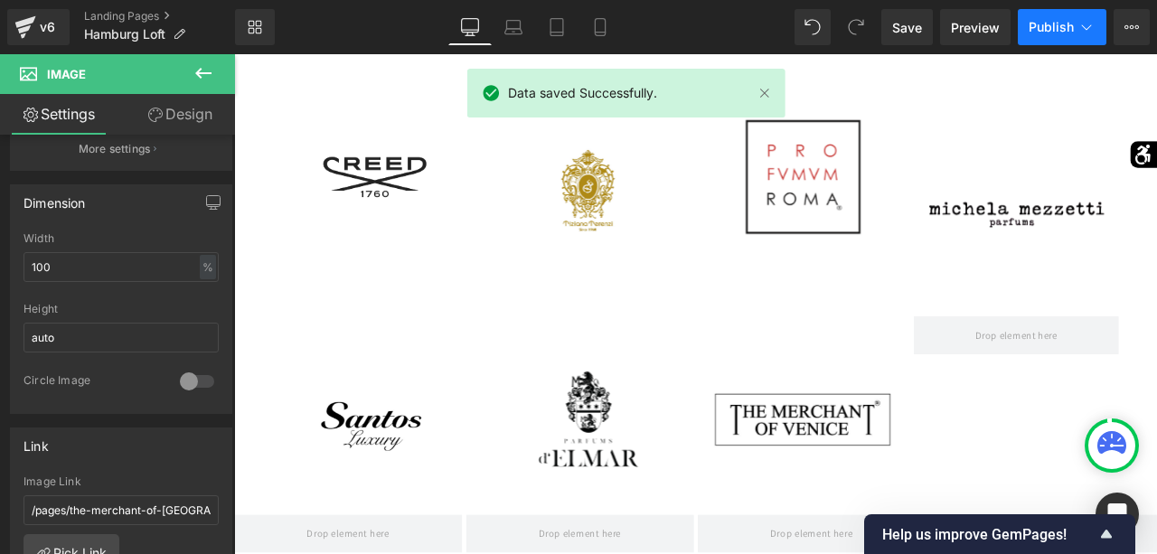
click at [1041, 24] on span "Publish" at bounding box center [1051, 27] width 45 height 14
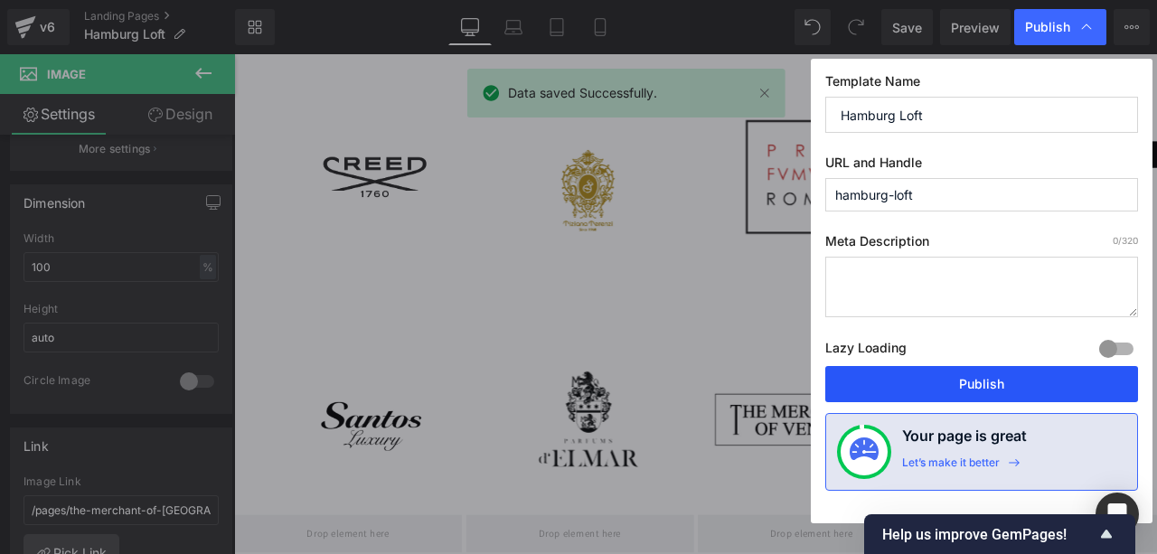
click at [975, 372] on button "Publish" at bounding box center [981, 384] width 313 height 36
